Goal: Information Seeking & Learning: Learn about a topic

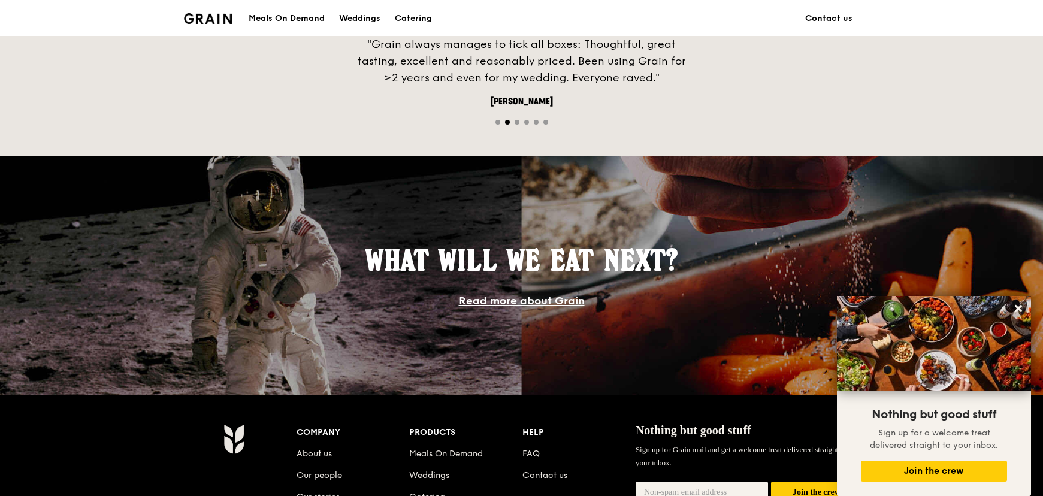
scroll to position [981, 0]
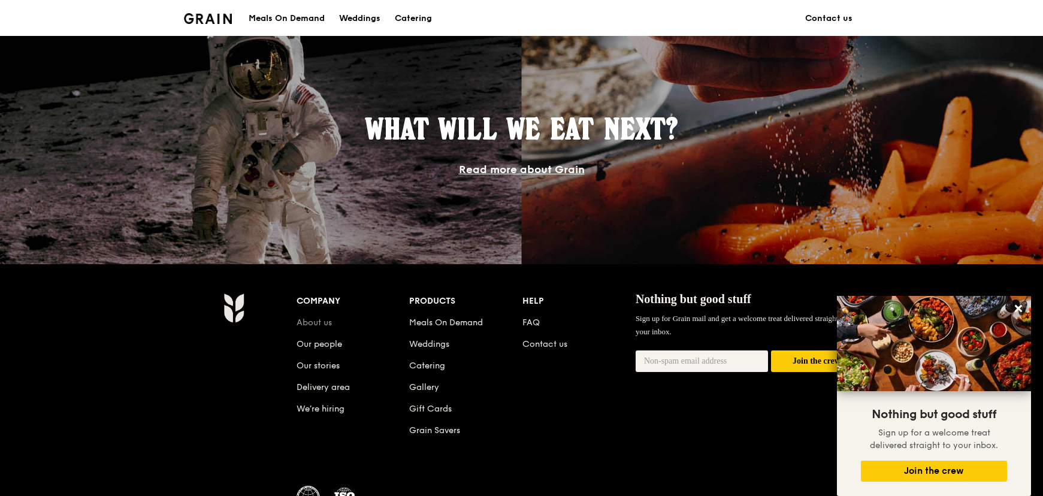
click at [328, 322] on link "About us" at bounding box center [313, 322] width 35 height 10
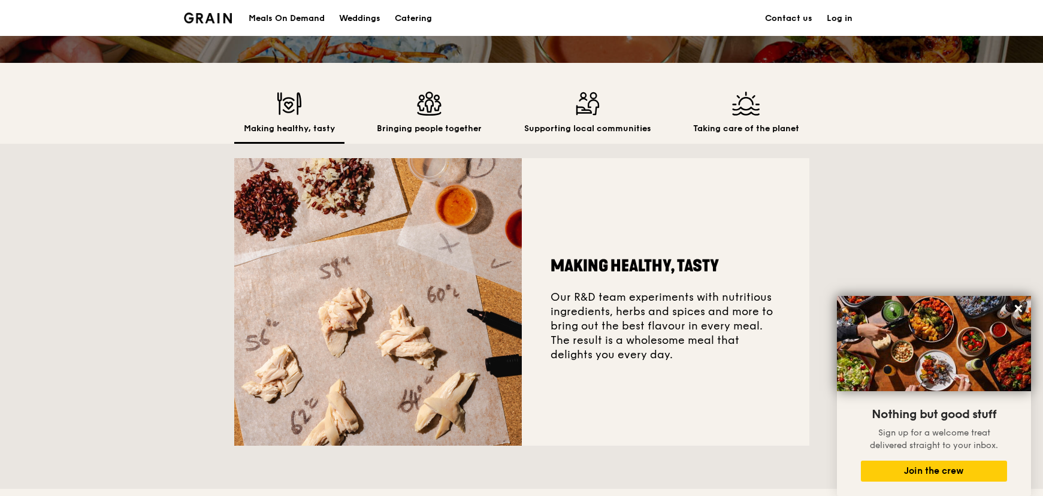
scroll to position [108, 0]
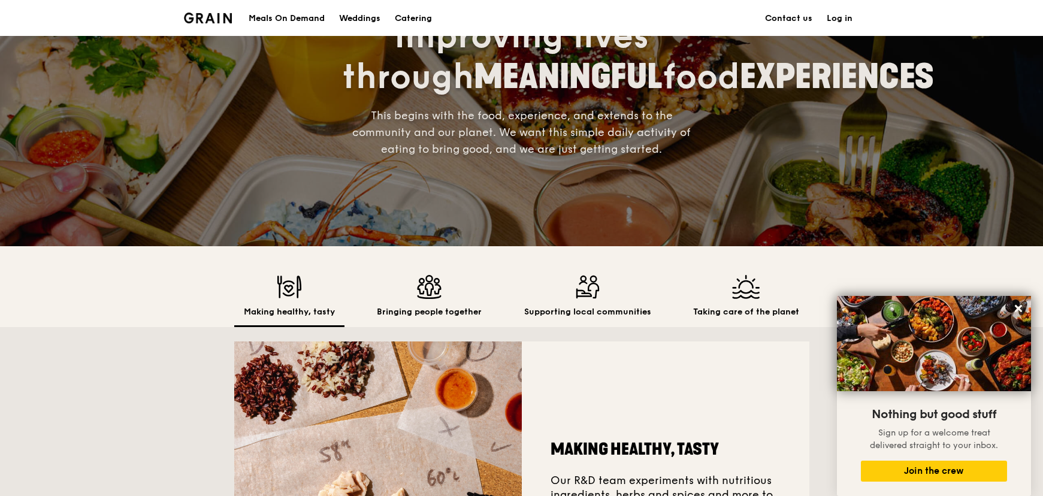
drag, startPoint x: 767, startPoint y: 304, endPoint x: 755, endPoint y: 305, distance: 11.4
click at [755, 305] on div "Taking care of the planet" at bounding box center [745, 301] width 125 height 52
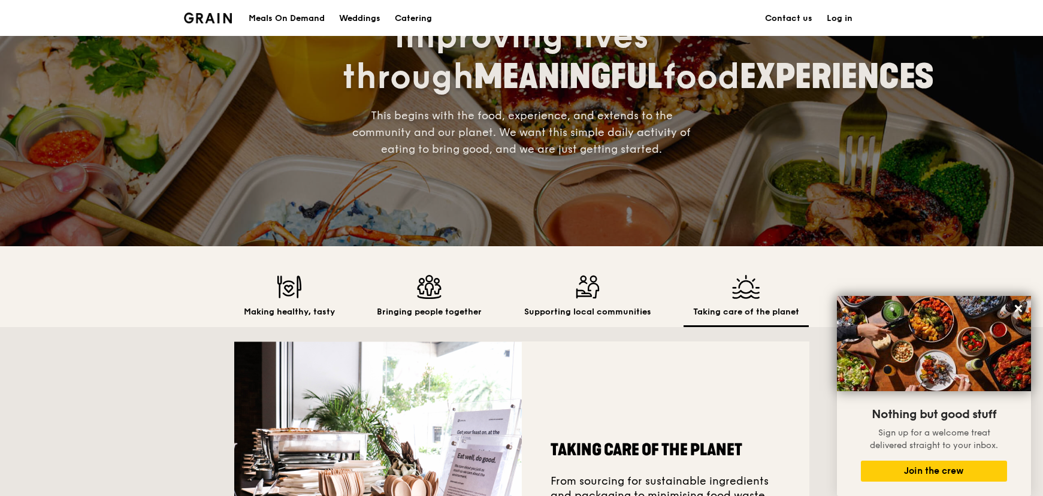
click at [747, 311] on h2 "Taking care of the planet" at bounding box center [746, 312] width 106 height 12
drag, startPoint x: 249, startPoint y: 300, endPoint x: 285, endPoint y: 297, distance: 36.1
click at [249, 299] on div "Making healthy, tasty" at bounding box center [289, 301] width 110 height 52
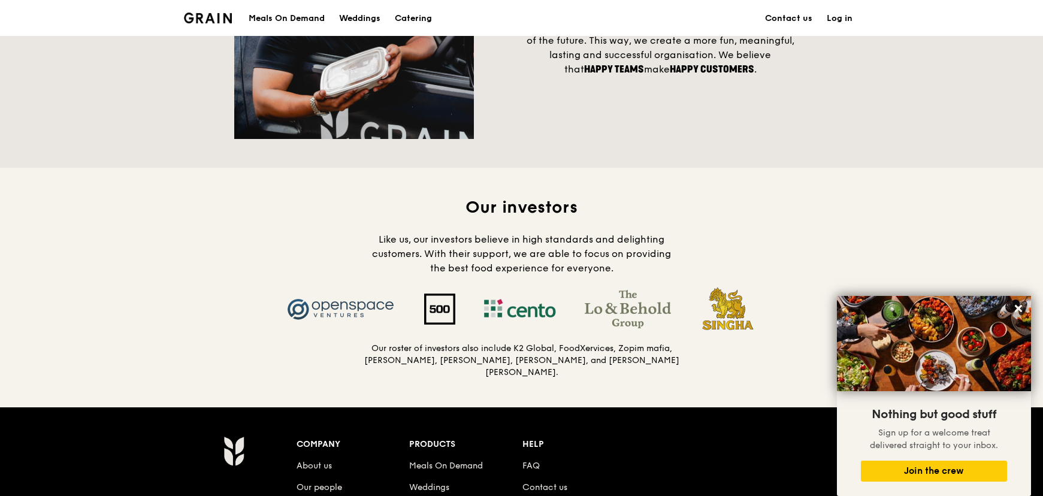
scroll to position [1253, 0]
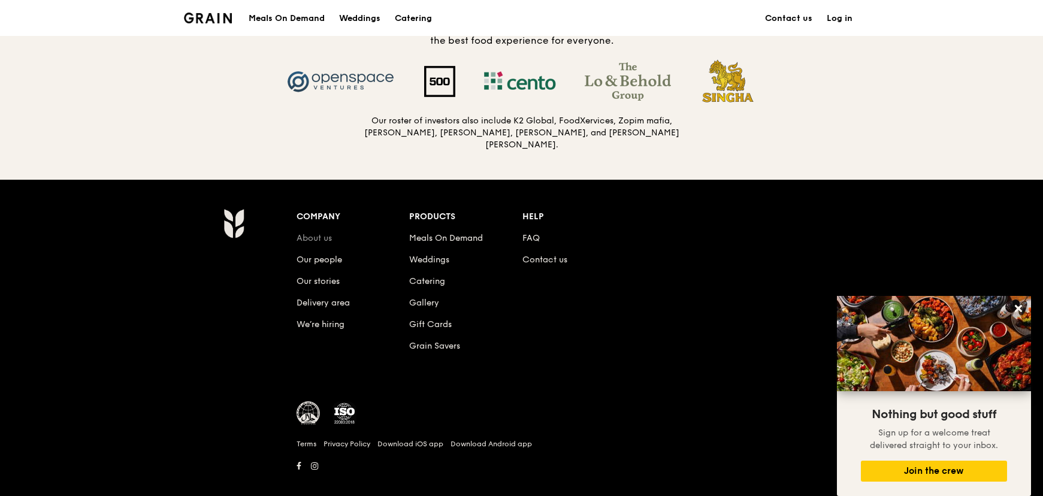
click at [302, 236] on link "About us" at bounding box center [313, 238] width 35 height 10
click at [466, 234] on link "Meals On Demand" at bounding box center [446, 238] width 74 height 10
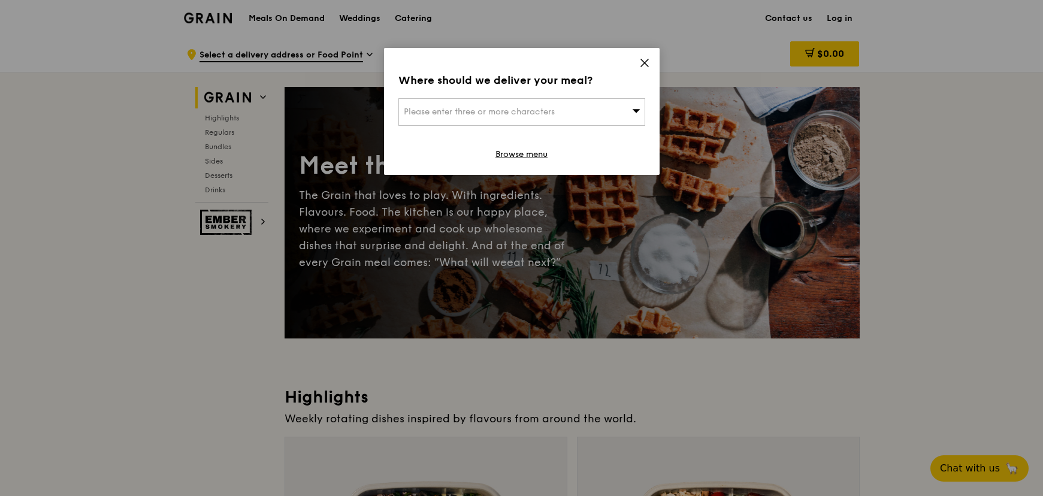
click at [644, 60] on icon at bounding box center [644, 63] width 11 height 11
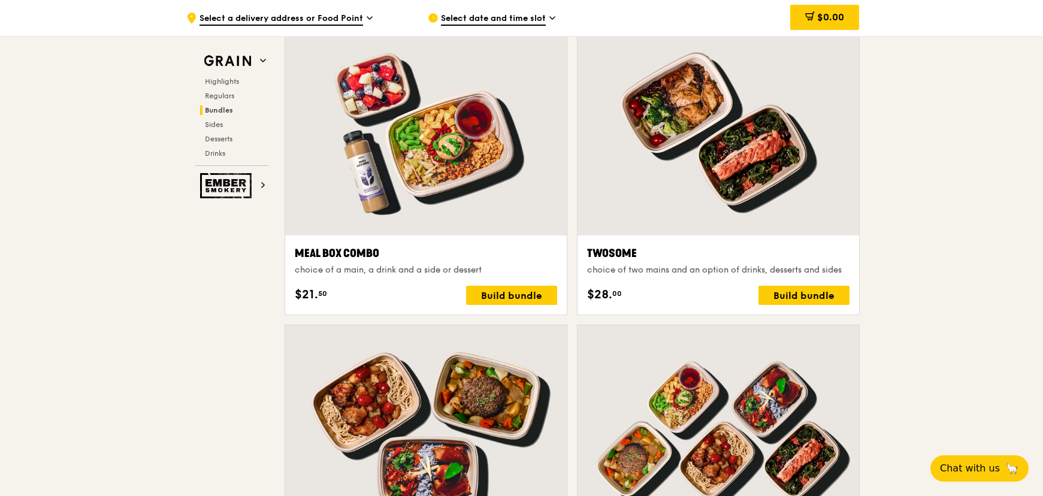
scroll to position [1798, 0]
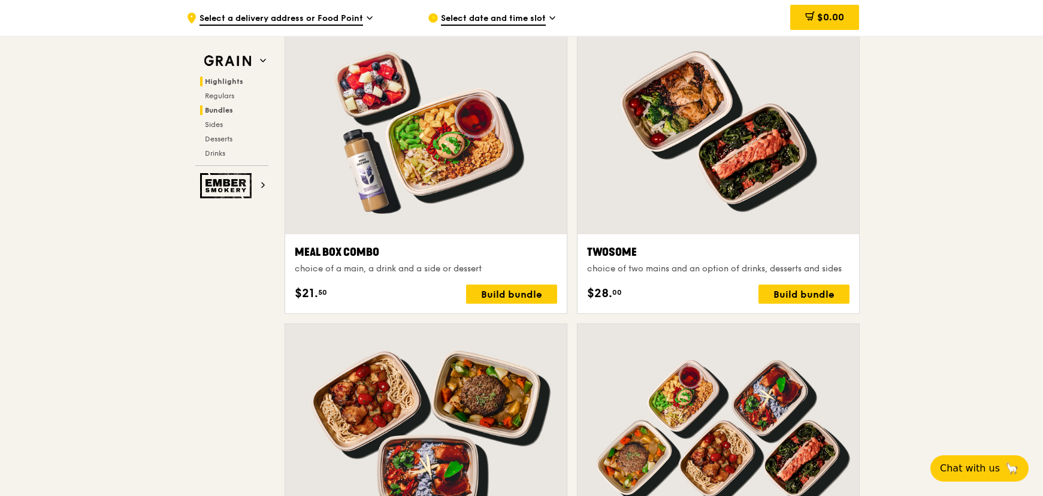
click at [237, 78] on span "Highlights" at bounding box center [224, 81] width 38 height 8
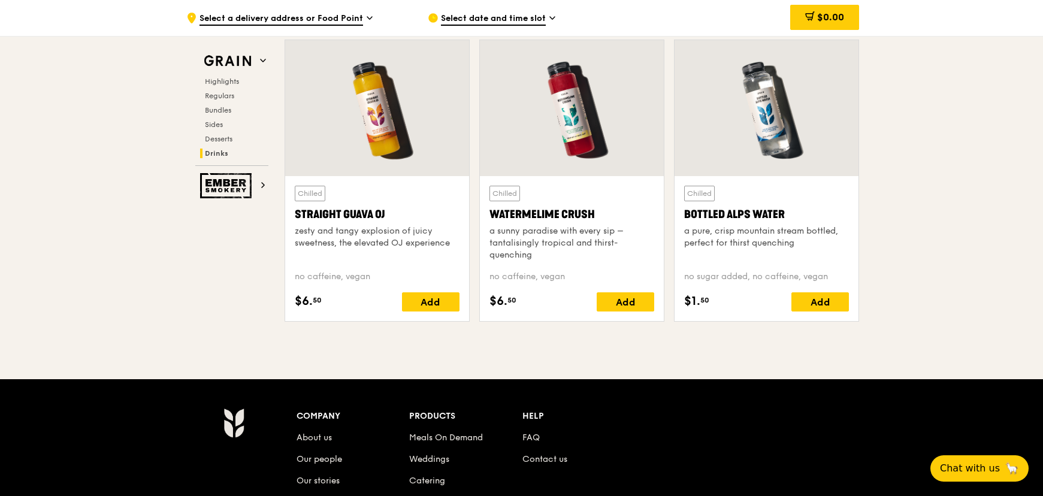
scroll to position [4979, 0]
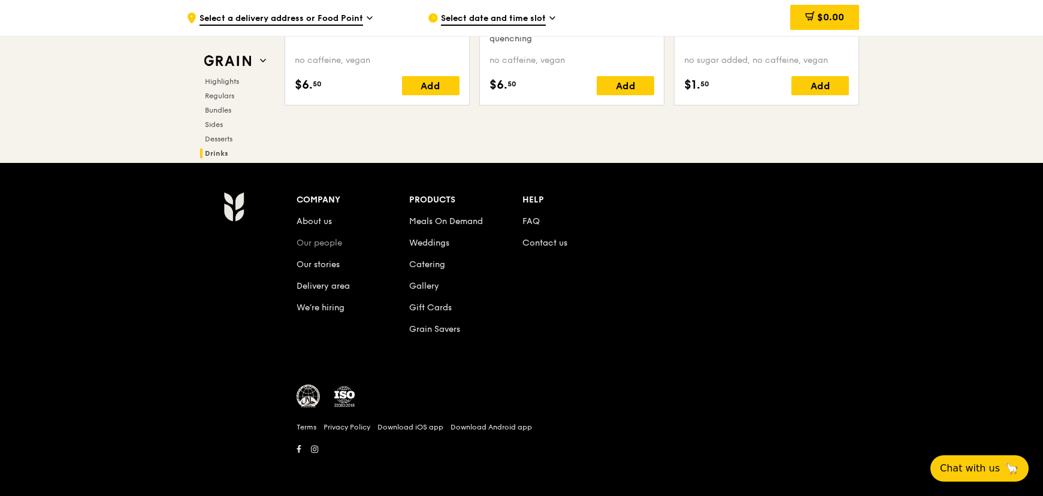
click at [337, 242] on link "Our people" at bounding box center [319, 243] width 46 height 10
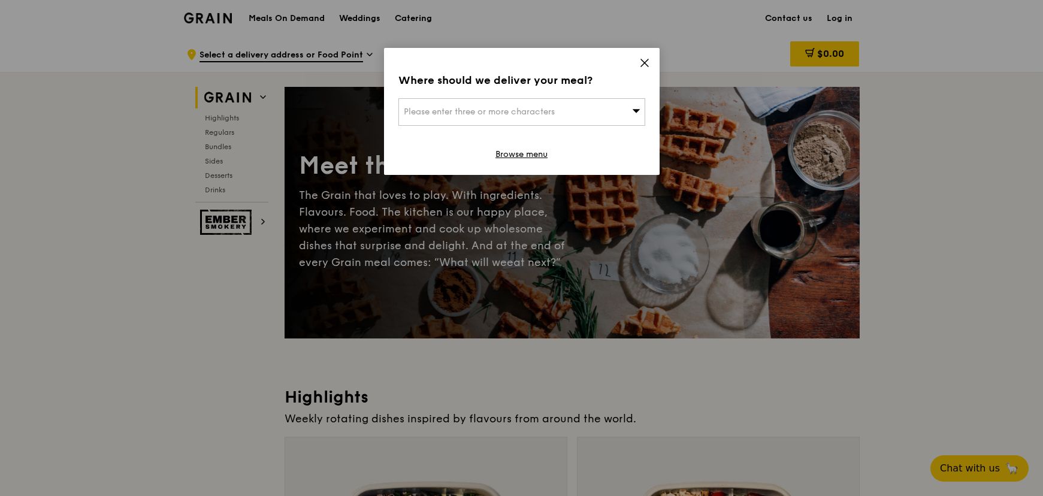
click at [640, 61] on icon at bounding box center [644, 63] width 11 height 11
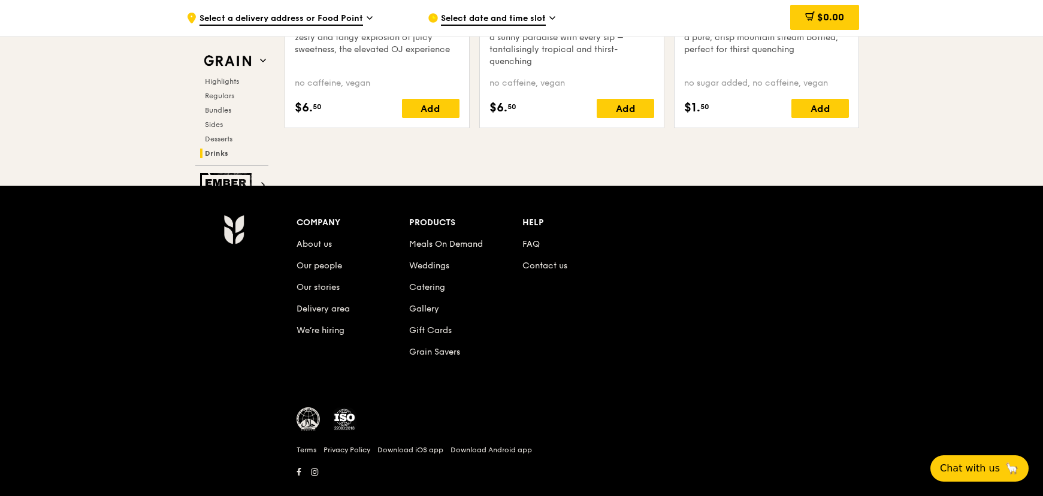
scroll to position [4979, 0]
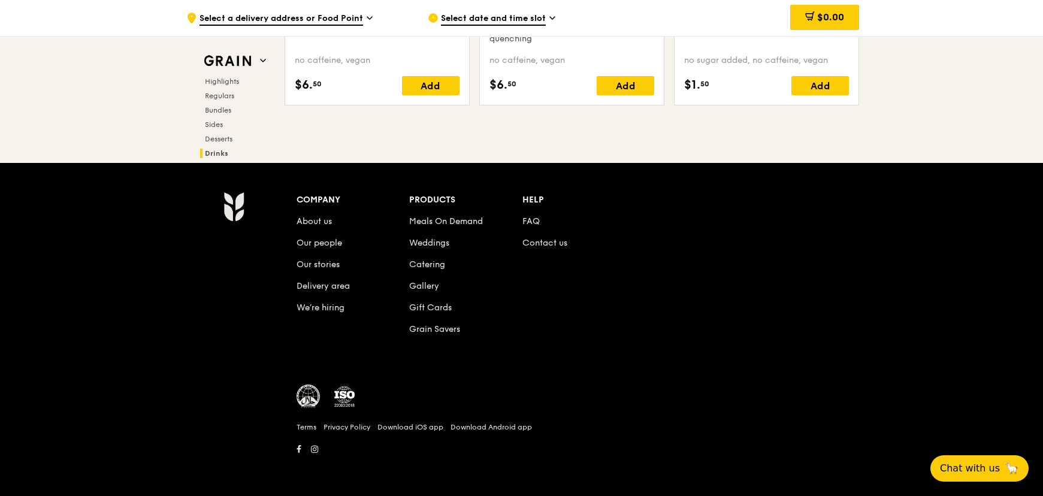
click at [319, 271] on li "Our stories" at bounding box center [352, 263] width 113 height 22
click at [319, 265] on link "Our stories" at bounding box center [317, 264] width 43 height 10
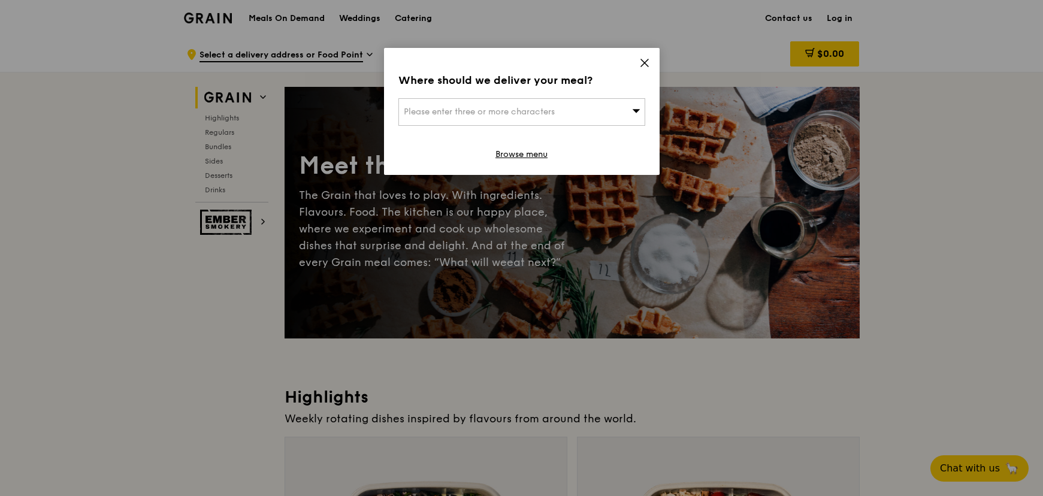
click at [648, 64] on icon at bounding box center [644, 63] width 11 height 11
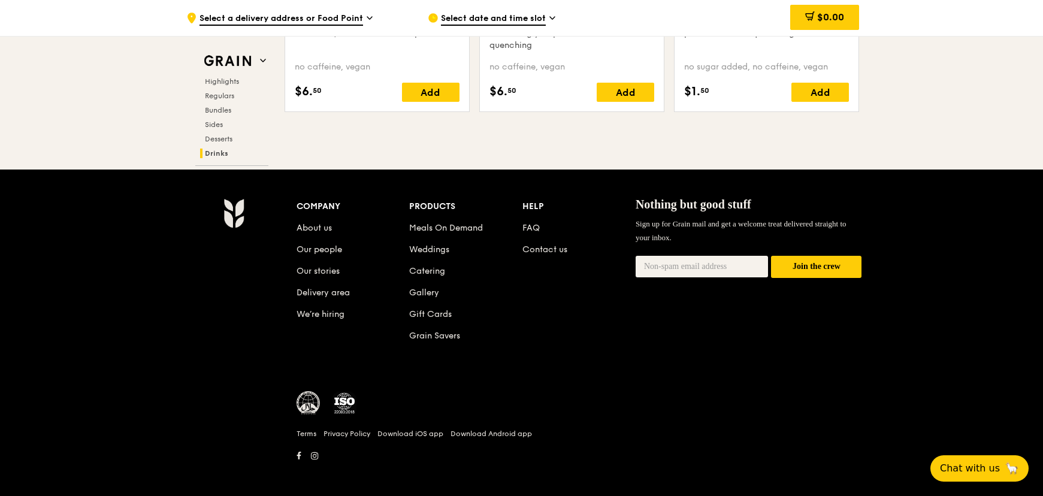
scroll to position [4979, 0]
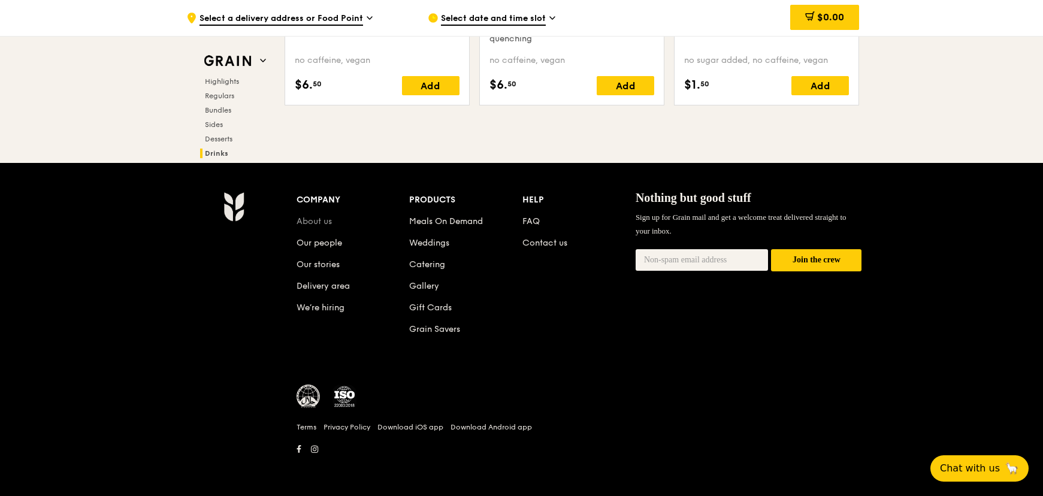
click at [313, 222] on link "About us" at bounding box center [313, 221] width 35 height 10
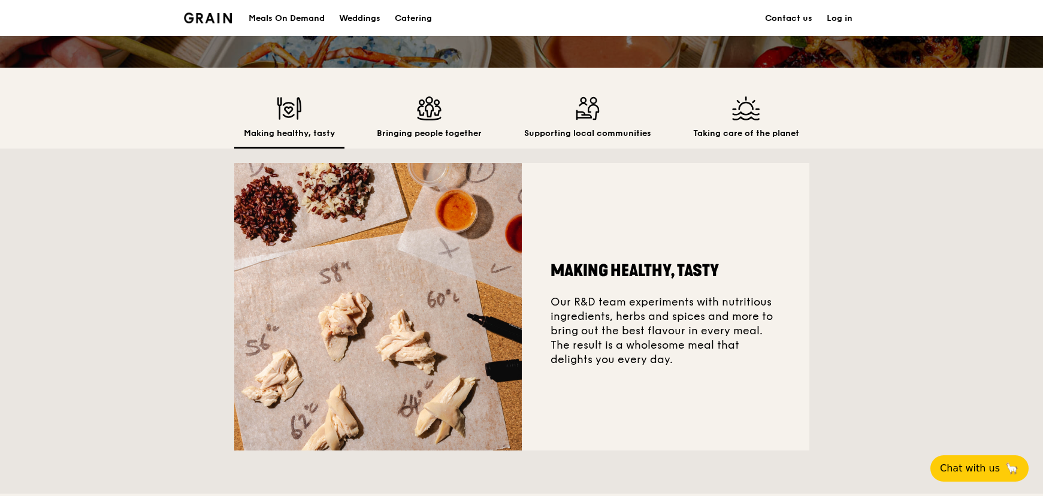
scroll to position [326, 0]
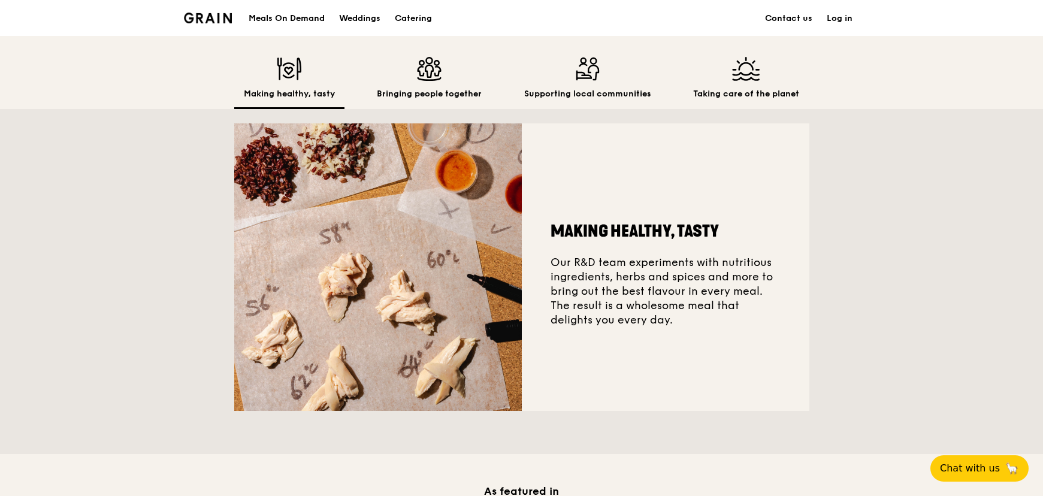
drag, startPoint x: 627, startPoint y: 271, endPoint x: 659, endPoint y: 307, distance: 48.4
click at [658, 307] on div "Making healthy, tasty Our R&D team experiments with nutritious ingredients, her…" at bounding box center [666, 267] width 288 height 288
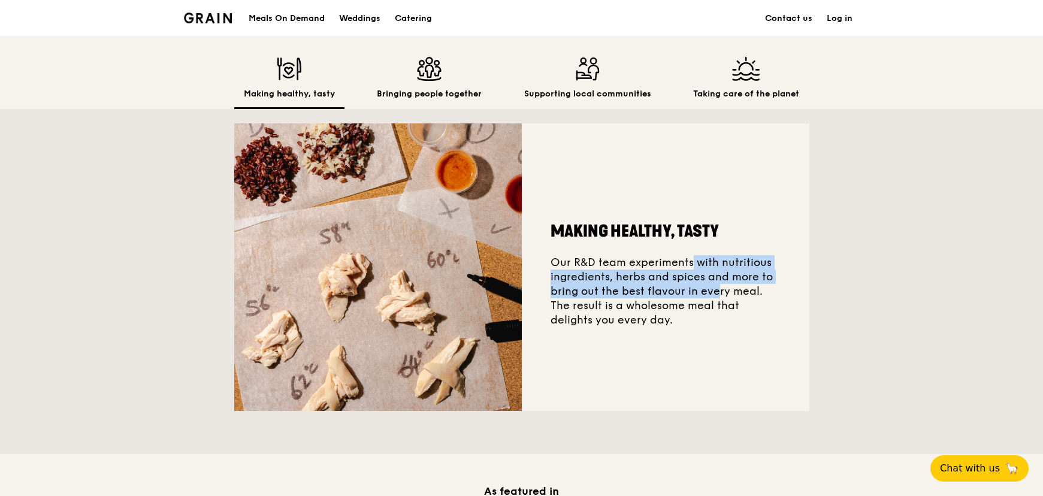
drag, startPoint x: 553, startPoint y: 270, endPoint x: 714, endPoint y: 314, distance: 167.3
click at [713, 314] on div "Making healthy, tasty Our R&D team experiments with nutritious ingredients, her…" at bounding box center [666, 267] width 288 height 288
click at [667, 300] on div "Making healthy, tasty Our R&D team experiments with nutritious ingredients, her…" at bounding box center [666, 267] width 288 height 288
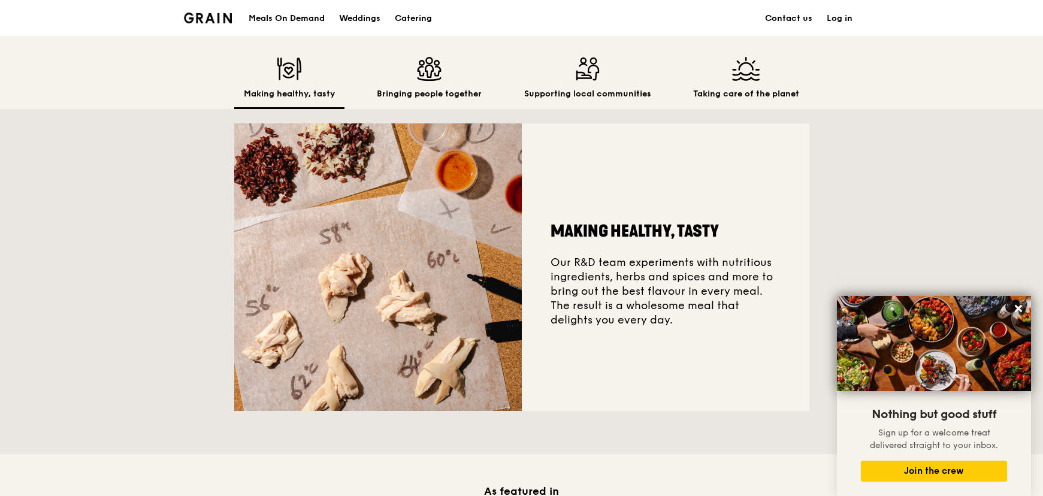
drag, startPoint x: 631, startPoint y: 271, endPoint x: 713, endPoint y: 315, distance: 93.8
click at [713, 315] on div "Making healthy, tasty Our R&D team experiments with nutritious ingredients, her…" at bounding box center [666, 267] width 288 height 288
